Goal: Transaction & Acquisition: Purchase product/service

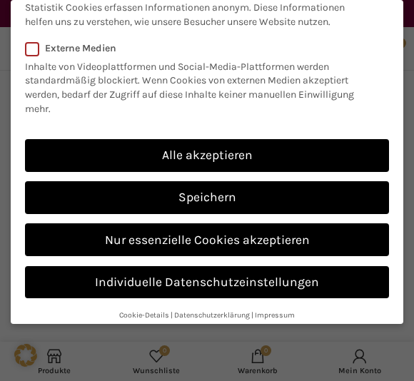
scroll to position [284, 0]
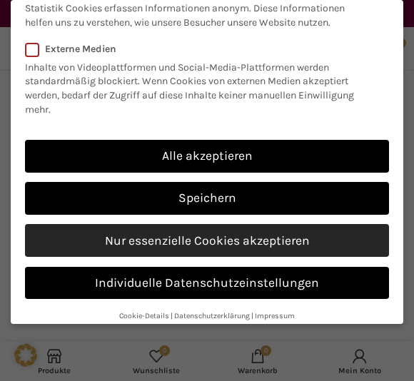
click at [253, 226] on link "Nur essenzielle Cookies akzeptieren" at bounding box center [207, 240] width 364 height 33
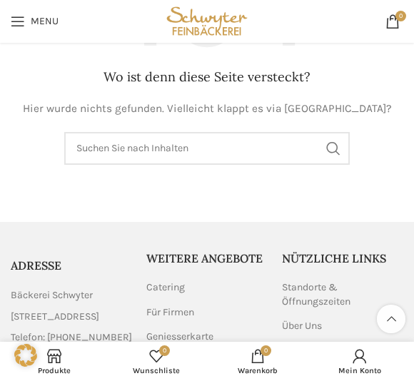
scroll to position [0, 0]
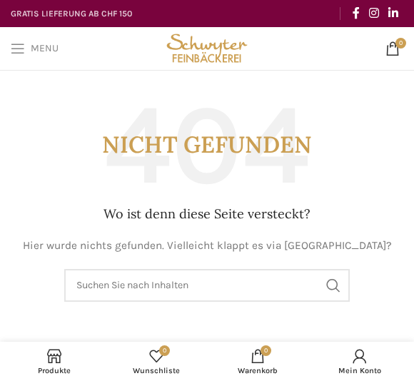
click at [29, 53] on link "Menu" at bounding box center [35, 48] width 62 height 29
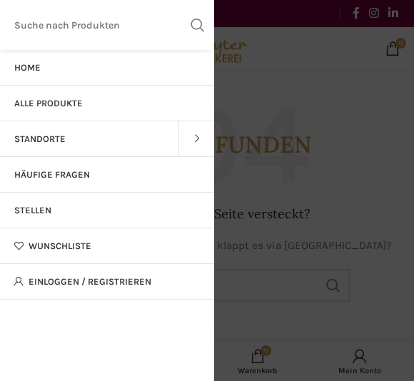
click at [178, 110] on link "Alle Produkte" at bounding box center [107, 104] width 214 height 36
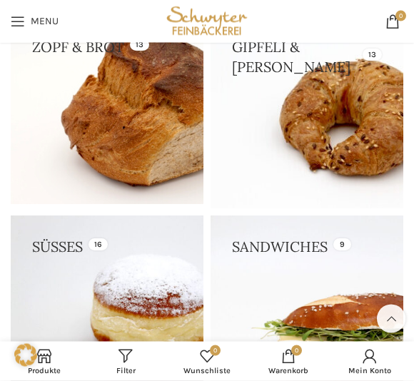
scroll to position [393, 0]
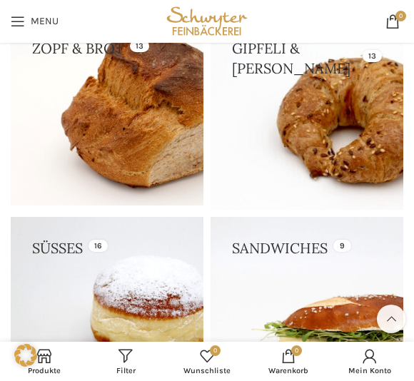
click at [282, 154] on link at bounding box center [306, 113] width 193 height 193
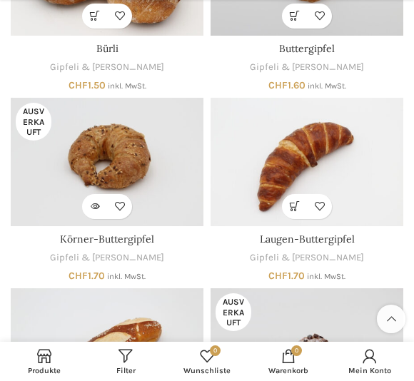
scroll to position [297, 0]
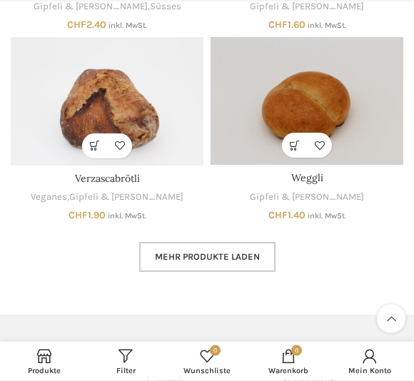
click at [250, 254] on link "Mehr Produkte laden" at bounding box center [207, 257] width 136 height 30
click at [244, 252] on div "Mehr Produkte laden Lädt..." at bounding box center [207, 257] width 392 height 30
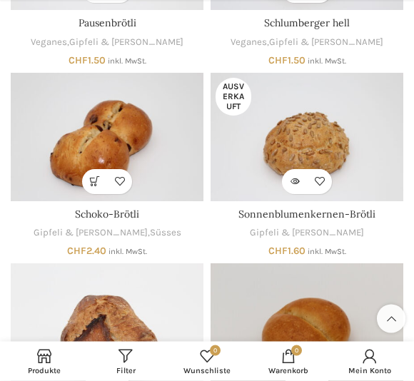
scroll to position [918, 0]
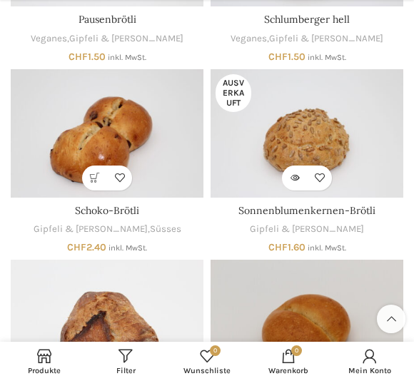
click at [83, 165] on link "In den Warenkorb" at bounding box center [94, 177] width 25 height 25
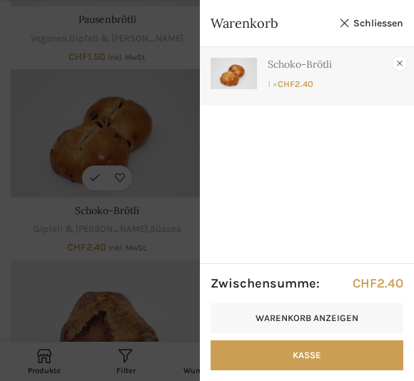
click at [394, 62] on link "×" at bounding box center [399, 63] width 14 height 14
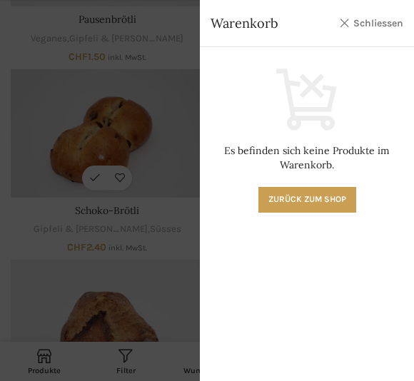
click at [381, 21] on link "Schliessen" at bounding box center [371, 23] width 64 height 18
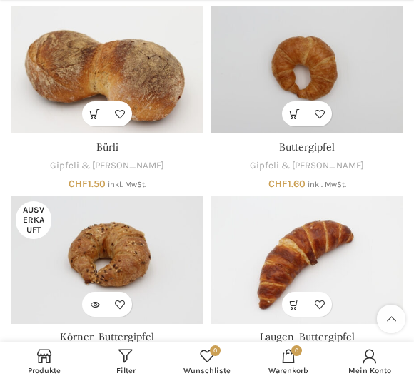
scroll to position [255, 0]
